Goal: Navigation & Orientation: Find specific page/section

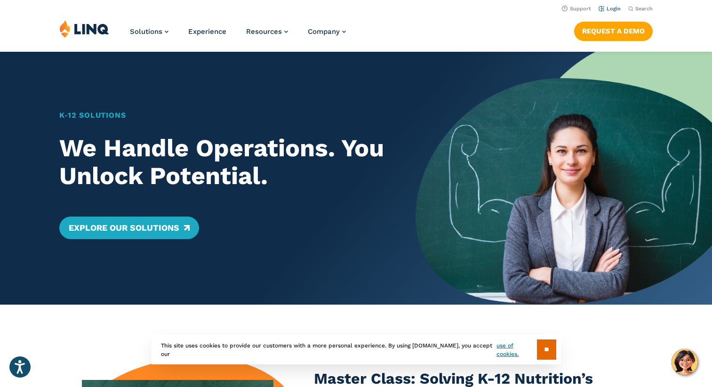
click at [614, 8] on link "Login" at bounding box center [610, 9] width 22 height 6
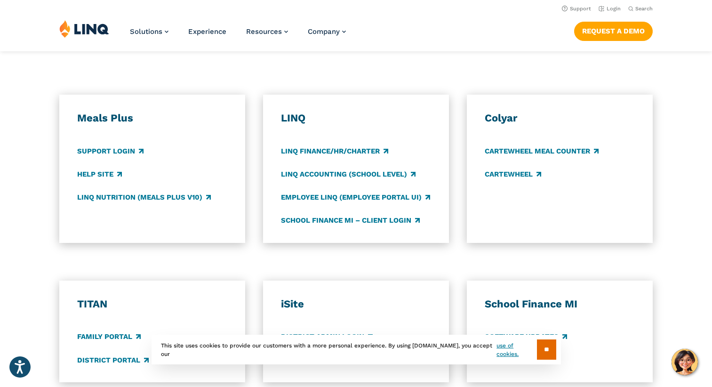
scroll to position [471, 0]
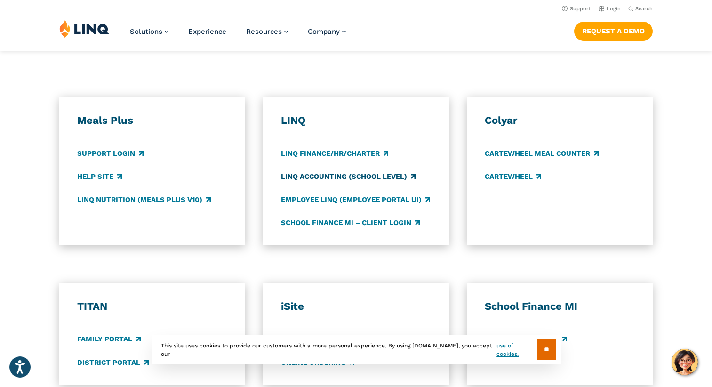
click at [355, 175] on link "LINQ Accounting (school level)" at bounding box center [348, 176] width 135 height 10
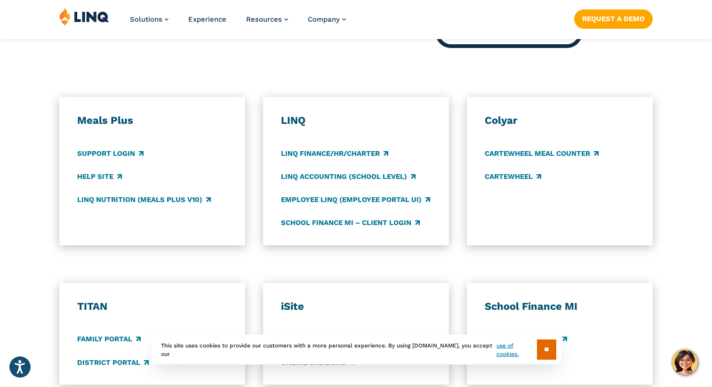
scroll to position [518, 0]
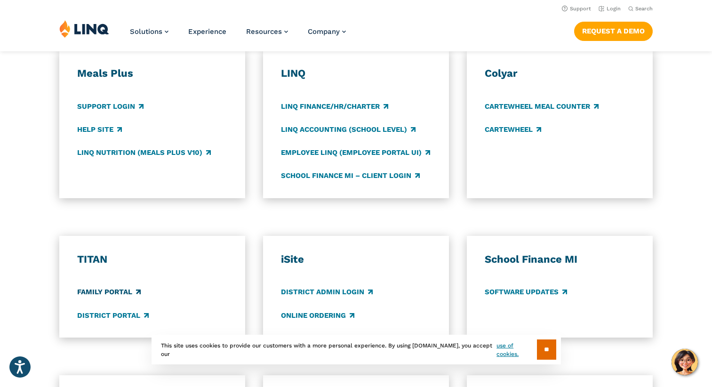
click at [115, 292] on link "Family Portal" at bounding box center [109, 292] width 64 height 10
